Goal: Task Accomplishment & Management: Use online tool/utility

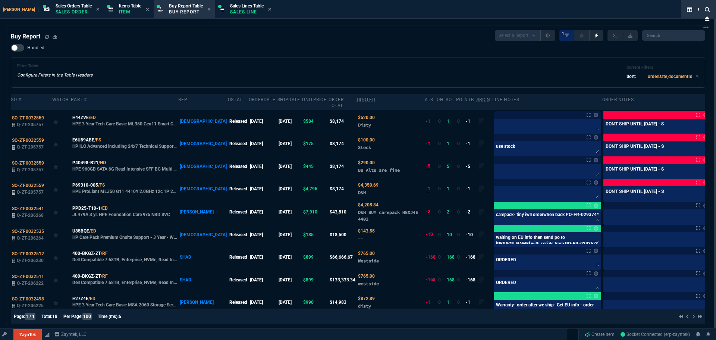
select select "9: OCAM"
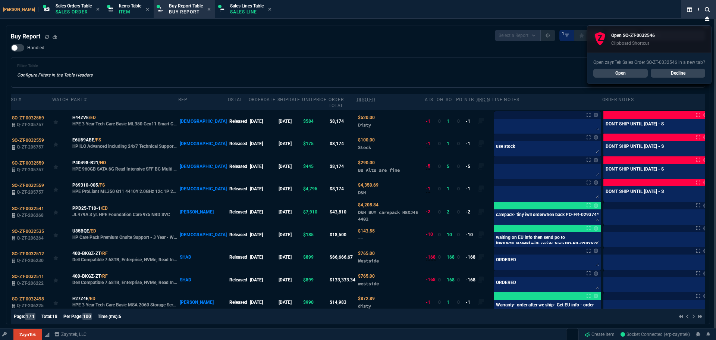
click at [269, 54] on div "Handled Filter Table Configure Filters in the Table Headers Current Filters Sor…" at bounding box center [358, 66] width 694 height 44
click at [621, 72] on link "Open" at bounding box center [620, 73] width 54 height 9
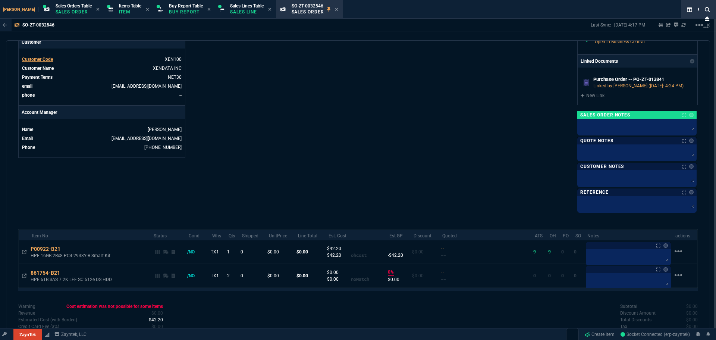
scroll to position [321, 0]
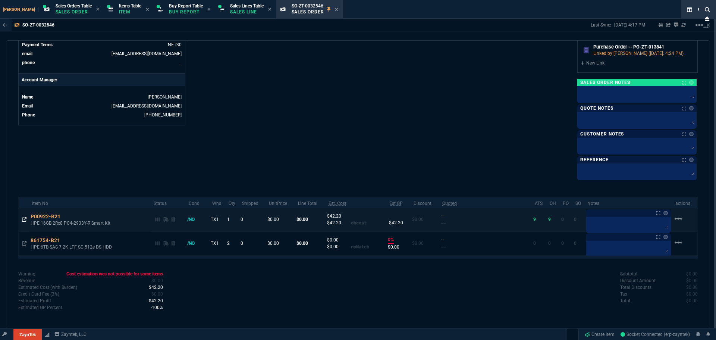
click at [24, 220] on icon at bounding box center [24, 219] width 4 height 4
click at [64, 215] on icon at bounding box center [65, 216] width 4 height 4
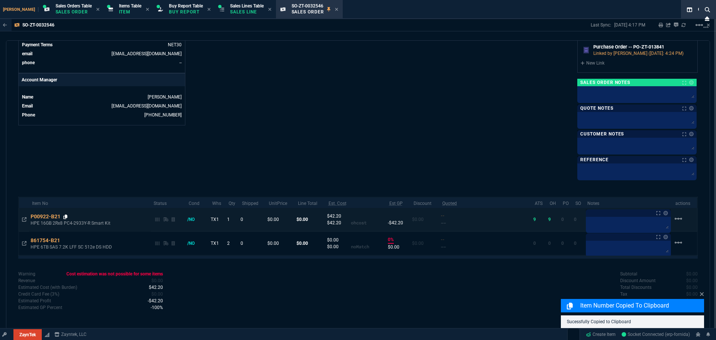
click at [67, 217] on icon at bounding box center [65, 216] width 4 height 4
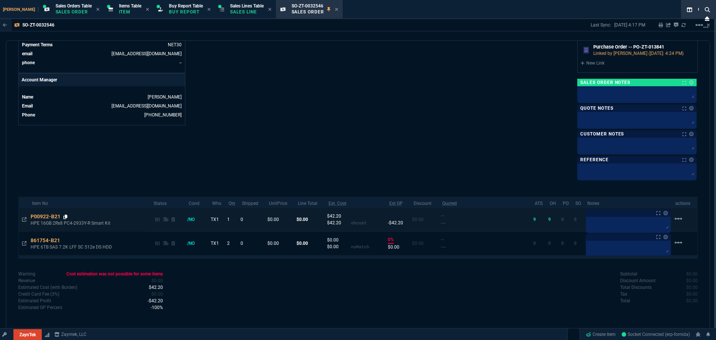
click at [67, 216] on icon at bounding box center [65, 216] width 4 height 4
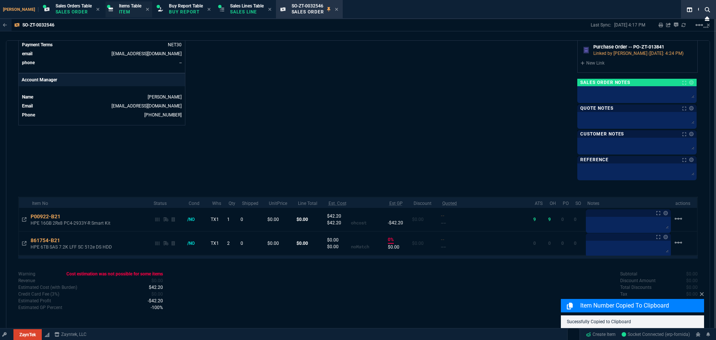
click at [121, 8] on span "Items Table" at bounding box center [130, 5] width 22 height 5
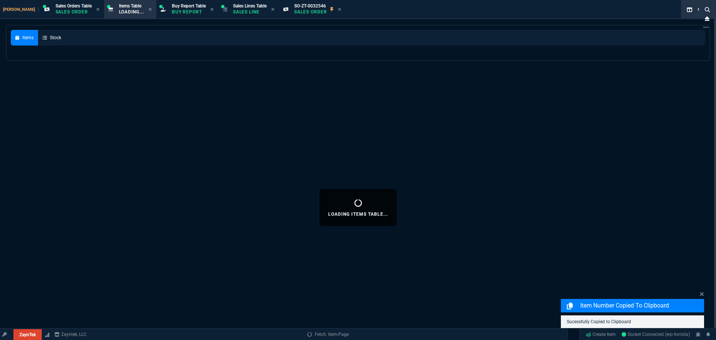
select select
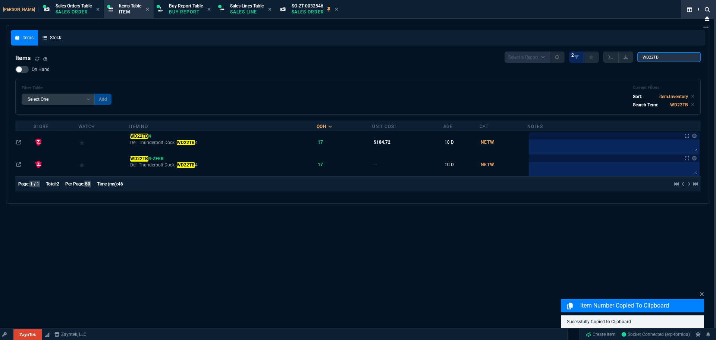
click at [664, 56] on input "WD22TB" at bounding box center [668, 57] width 63 height 10
paste input "P00922-B21"
type input "P00922-B21"
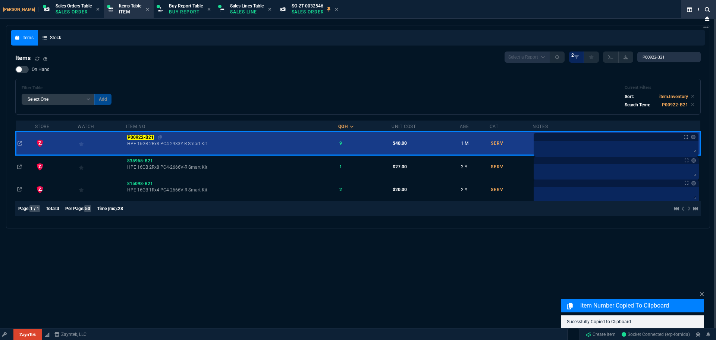
click at [145, 135] on span "P00922-B21" at bounding box center [141, 137] width 28 height 5
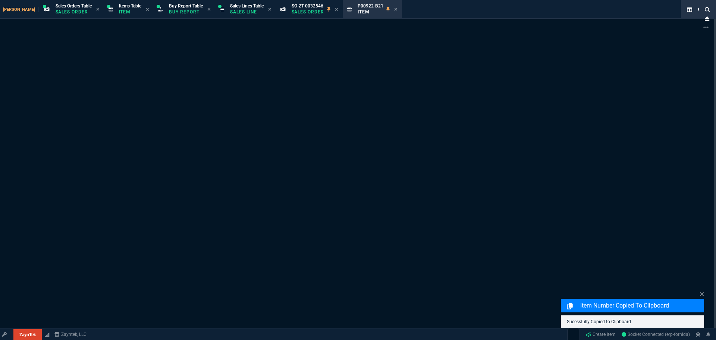
type input "11"
type input "770"
type input "9435"
type input "9"
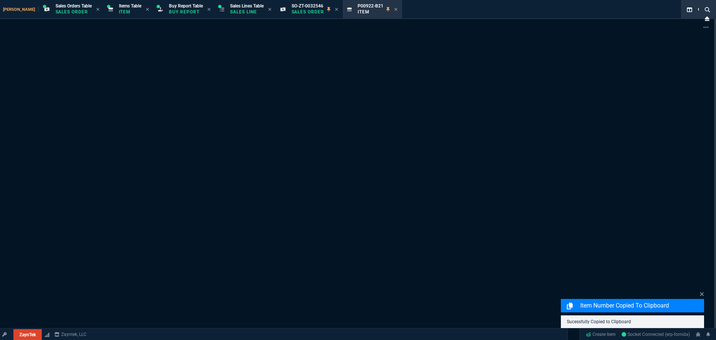
type input "162.91"
type input "84"
type input "210"
type input "-100"
type input "-30"
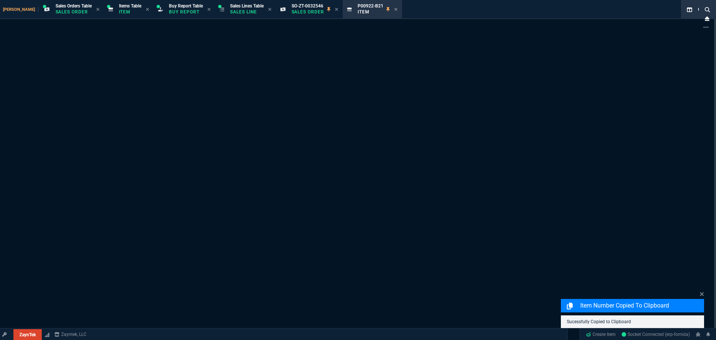
type input "28"
type input "42"
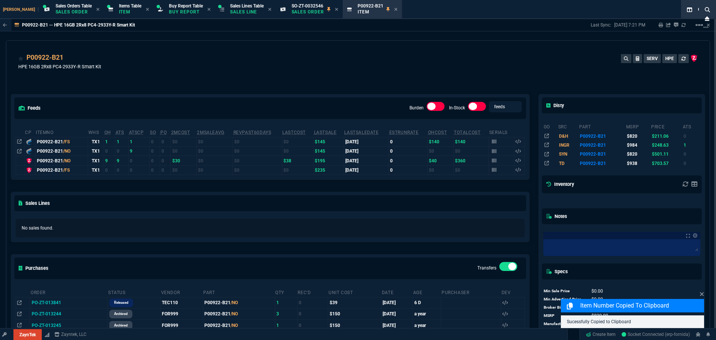
type input "477.38"
type input "109"
type input "48"
type input "100"
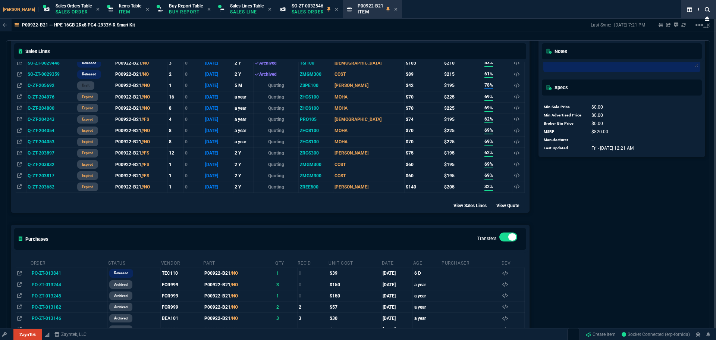
scroll to position [130, 0]
